Goal: Task Accomplishment & Management: Manage account settings

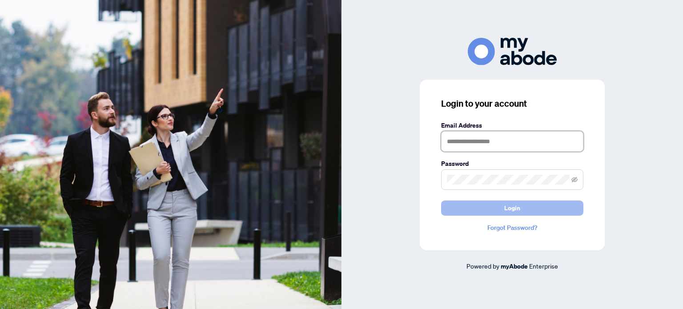
type input "**********"
click at [491, 208] on button "Login" at bounding box center [512, 207] width 142 height 15
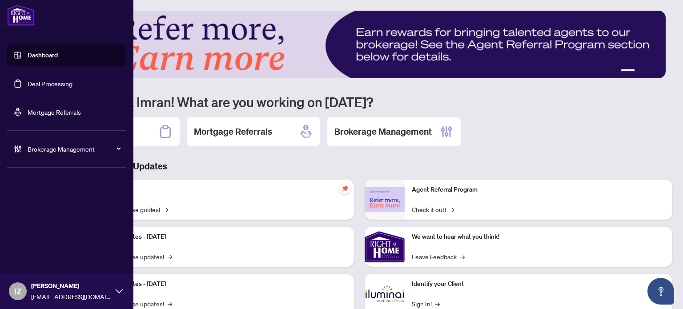
click at [37, 82] on link "Deal Processing" at bounding box center [50, 84] width 45 height 8
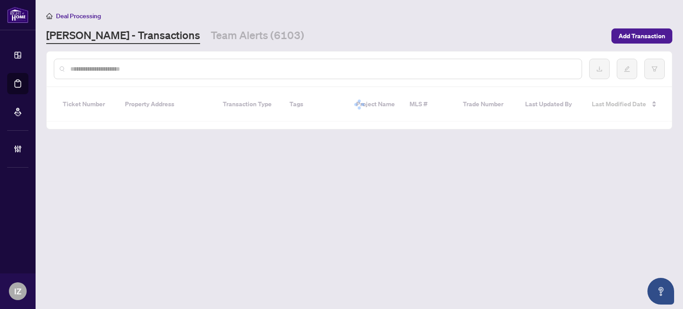
click at [219, 73] on div at bounding box center [318, 69] width 528 height 20
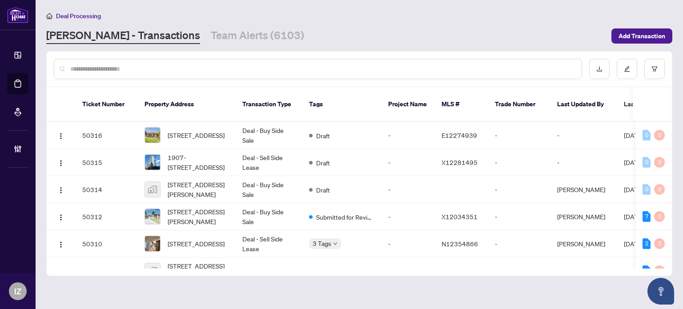
click at [219, 72] on div at bounding box center [318, 69] width 528 height 20
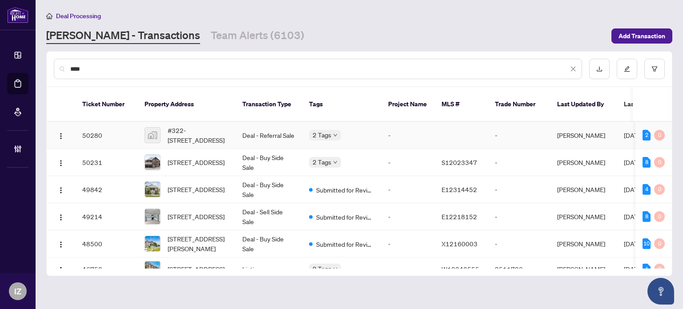
type input "****"
click at [382, 131] on td "-" at bounding box center [407, 135] width 53 height 27
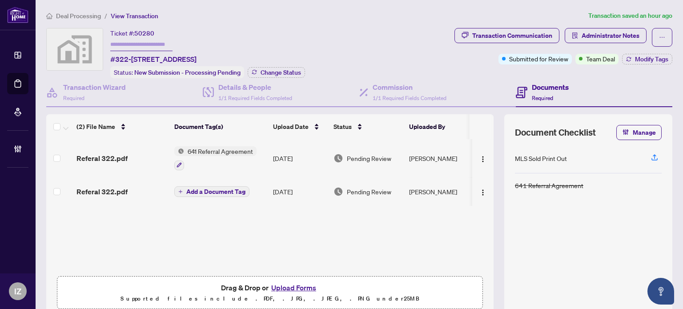
click at [521, 44] on span "Transaction Communication" at bounding box center [506, 37] width 105 height 19
click at [519, 40] on div "Transaction Communication" at bounding box center [512, 35] width 80 height 14
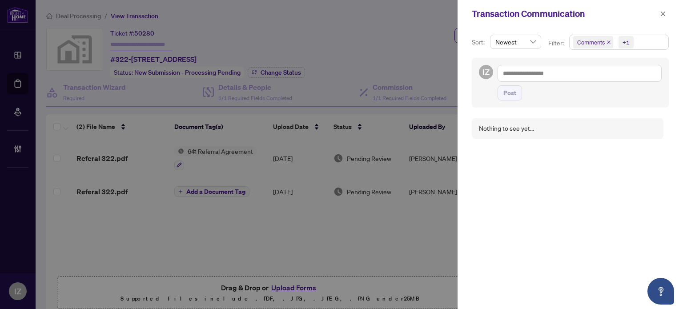
click at [400, 48] on div at bounding box center [341, 154] width 683 height 309
click at [670, 15] on div "Transaction Communication" at bounding box center [569, 14] width 225 height 28
drag, startPoint x: 664, startPoint y: 13, endPoint x: 652, endPoint y: 9, distance: 12.5
click at [663, 12] on icon "close" at bounding box center [662, 14] width 6 height 6
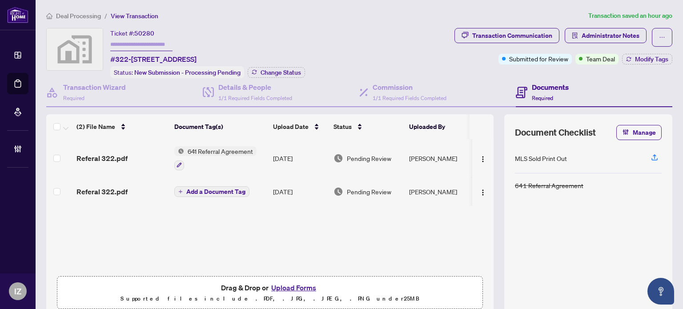
click at [144, 160] on div "Referal 322.pdf" at bounding box center [121, 158] width 91 height 11
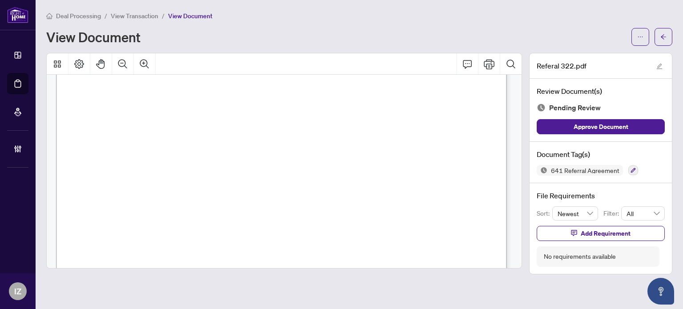
scroll to position [18, 0]
click at [667, 36] on button "button" at bounding box center [663, 37] width 18 height 18
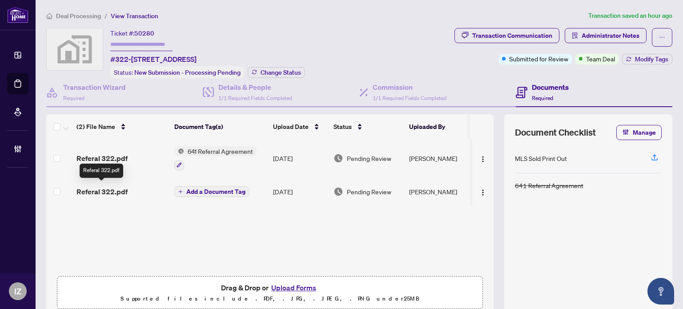
click at [105, 193] on span "Referal 322.pdf" at bounding box center [101, 191] width 51 height 11
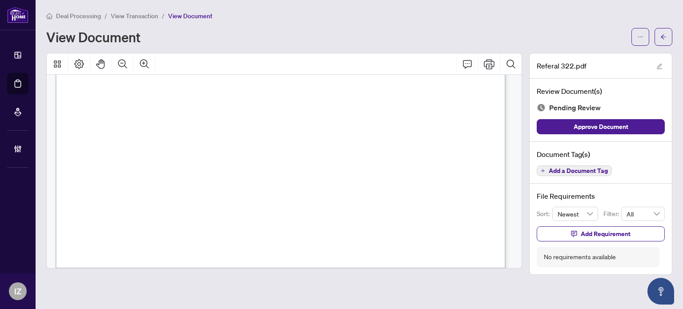
scroll to position [411, 0]
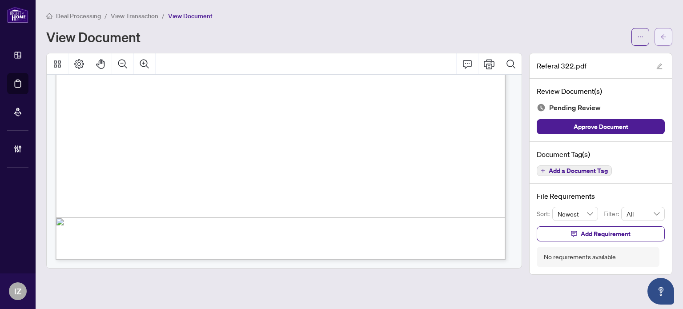
click at [668, 40] on button "button" at bounding box center [663, 37] width 18 height 18
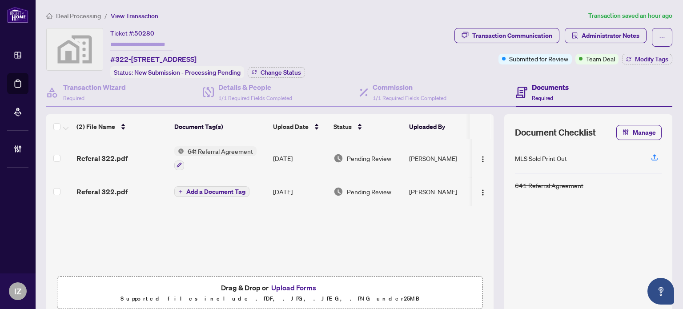
click at [100, 161] on td "Referal 322.pdf" at bounding box center [122, 158] width 98 height 38
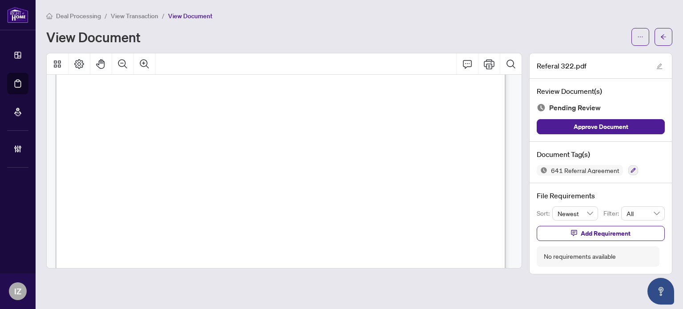
scroll to position [44, 0]
click at [663, 39] on icon "arrow-left" at bounding box center [663, 37] width 6 height 6
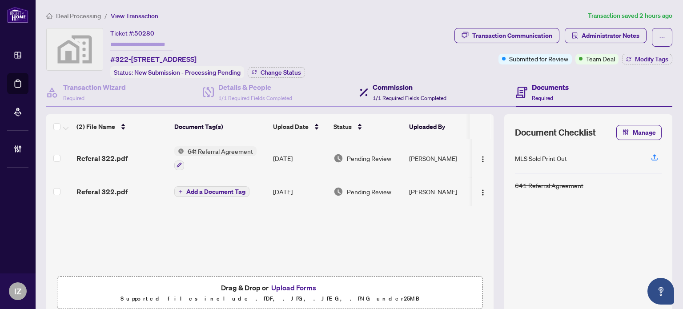
click at [382, 88] on h4 "Commission" at bounding box center [409, 87] width 74 height 11
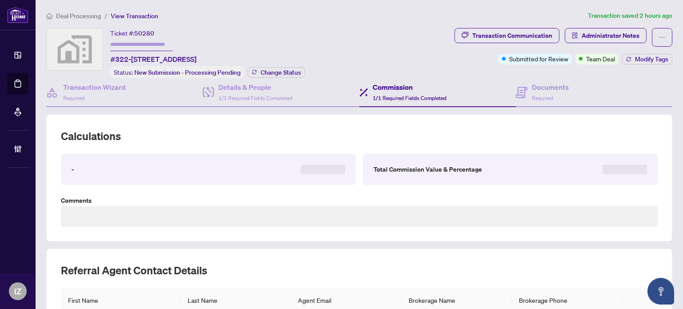
type textarea "**********"
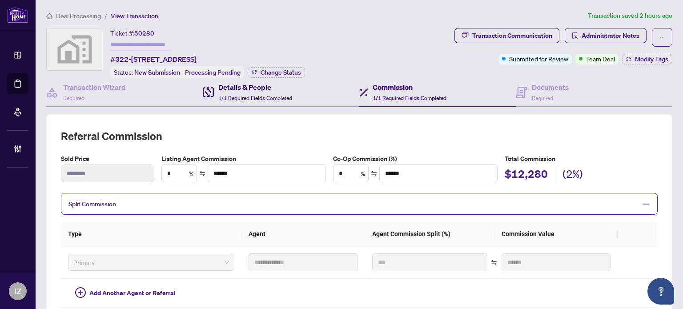
click at [222, 82] on h4 "Details & People" at bounding box center [255, 87] width 74 height 11
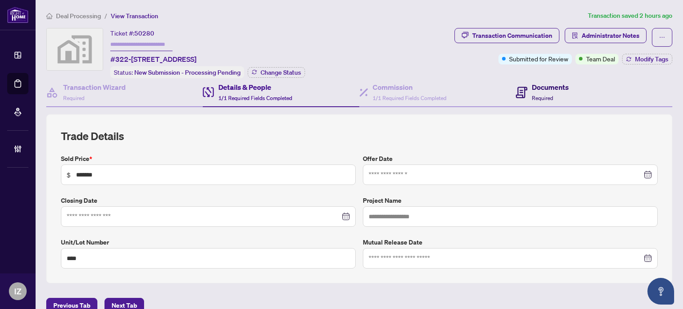
click at [556, 92] on div "Documents Required" at bounding box center [549, 92] width 37 height 21
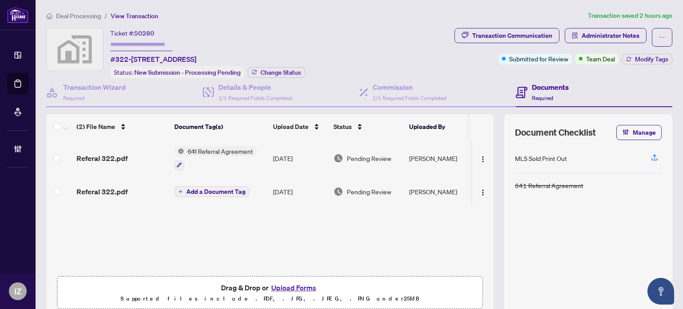
click at [139, 156] on div "Referal 322.pdf" at bounding box center [121, 158] width 91 height 11
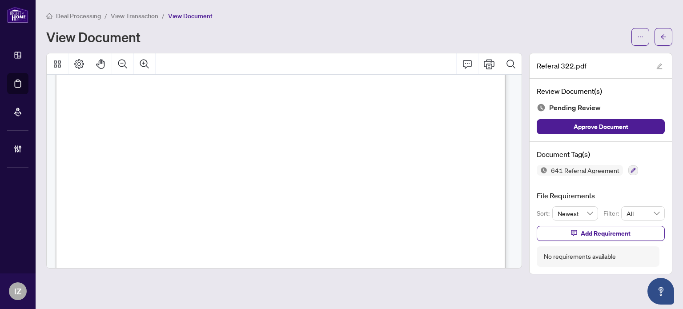
scroll to position [267, 0]
click at [661, 39] on icon "arrow-left" at bounding box center [663, 37] width 6 height 6
